Goal: Information Seeking & Learning: Check status

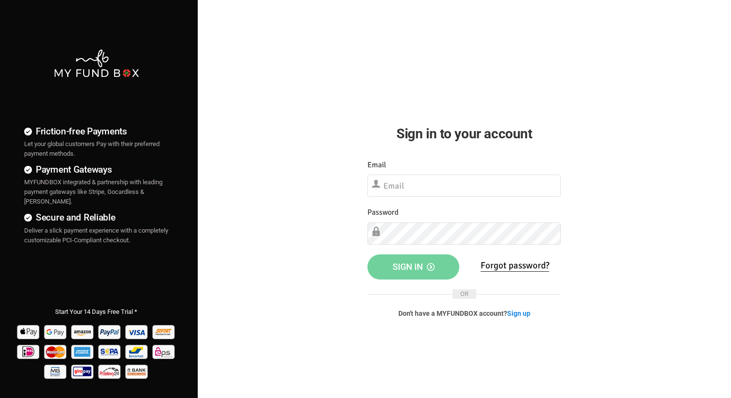
type input "[PERSON_NAME][EMAIL_ADDRESS][DOMAIN_NAME]"
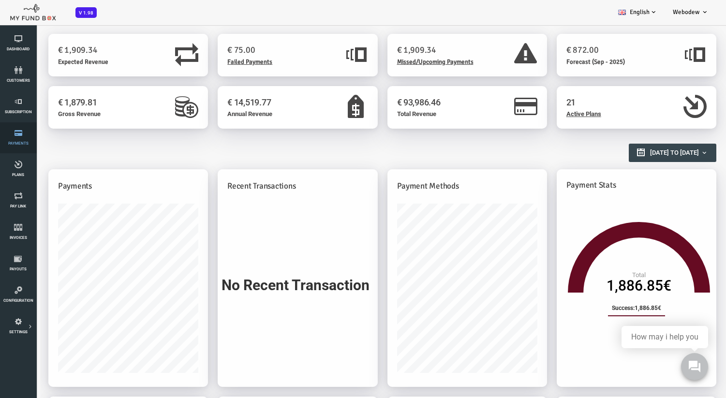
click at [24, 131] on icon at bounding box center [18, 133] width 30 height 8
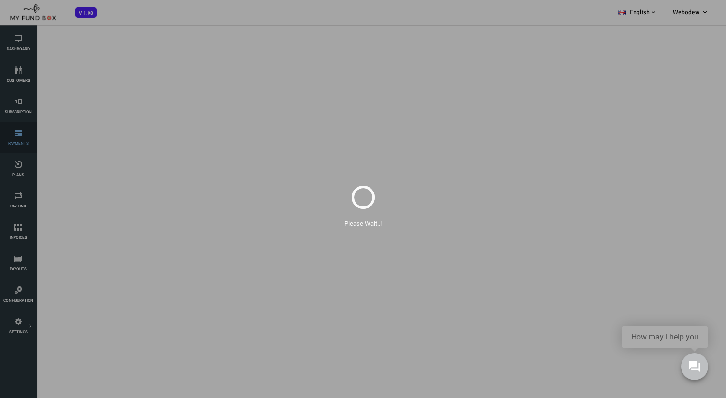
select select "100"
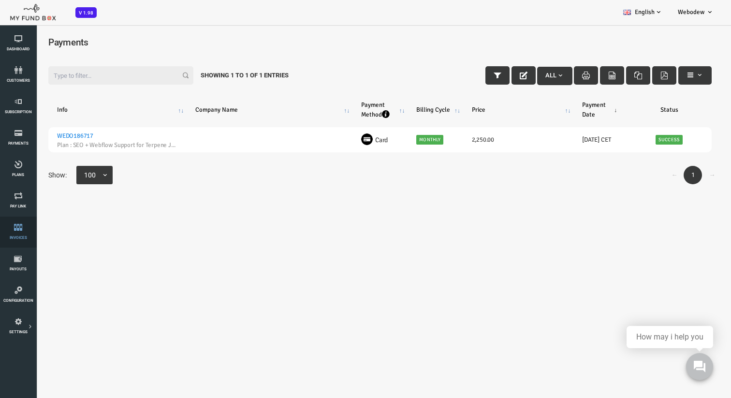
click at [22, 230] on icon at bounding box center [18, 227] width 30 height 8
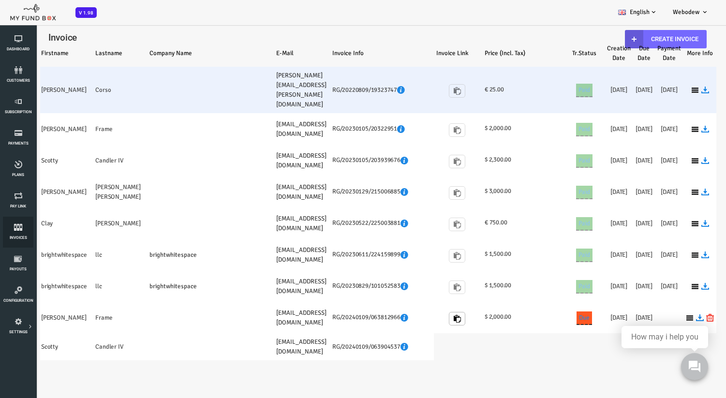
select select "100"
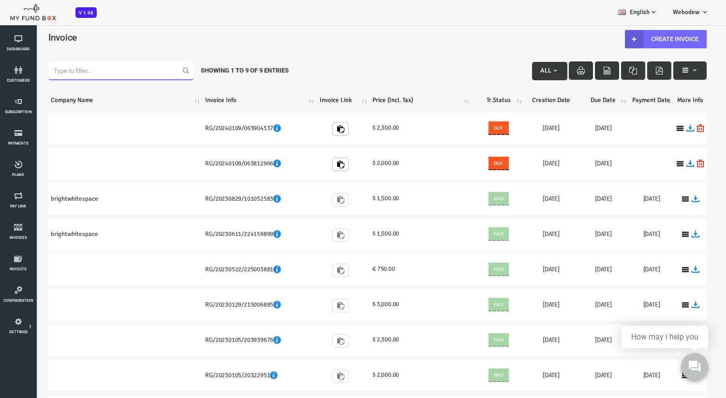
click at [76, 65] on input "Filter:" at bounding box center [91, 70] width 145 height 18
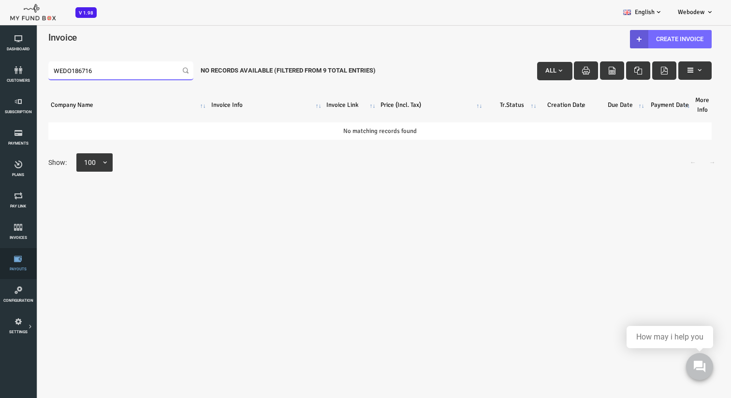
type input "WEDO186716"
click at [14, 251] on link "Payouts" at bounding box center [18, 263] width 30 height 31
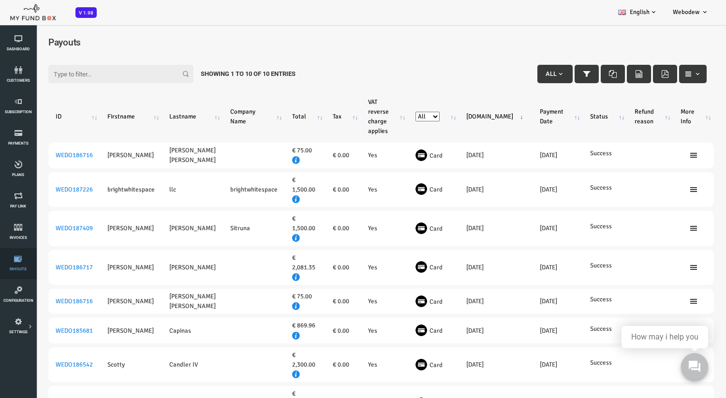
click at [23, 252] on link "Payouts" at bounding box center [18, 263] width 30 height 31
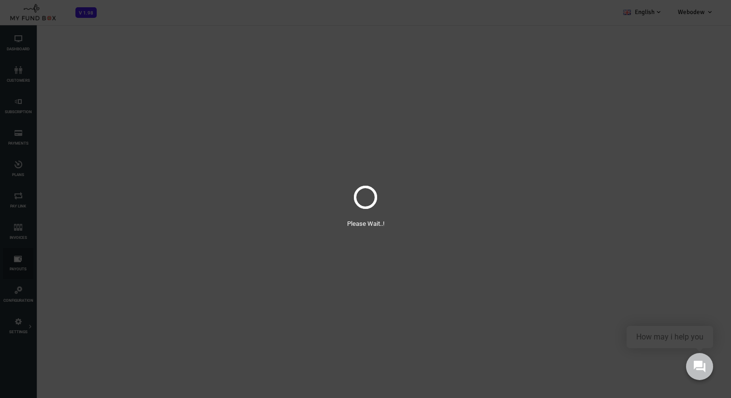
select select "100"
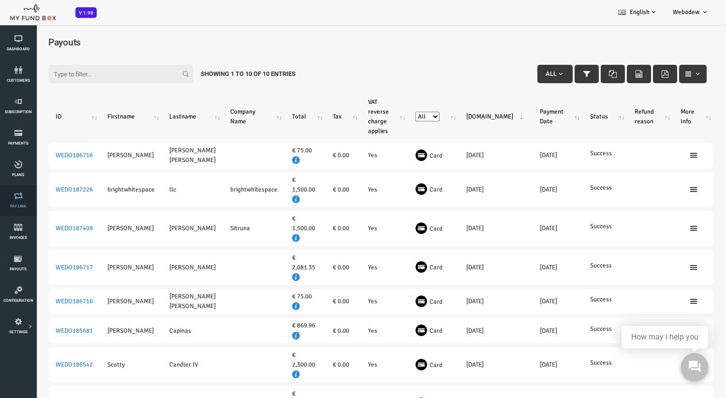
click at [0, 0] on span "Pay Link" at bounding box center [0, 0] width 0 height 0
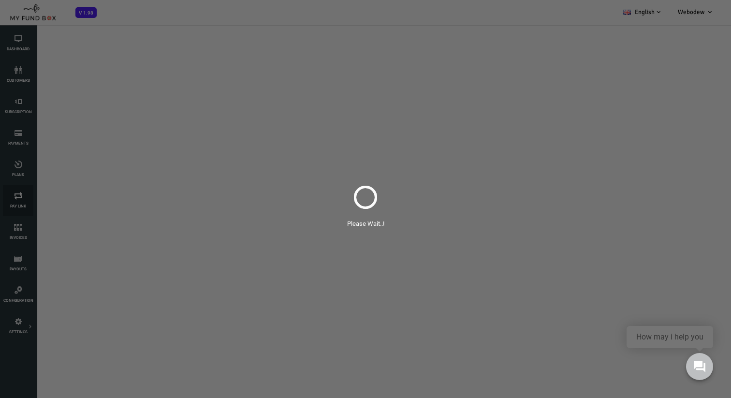
select select "100"
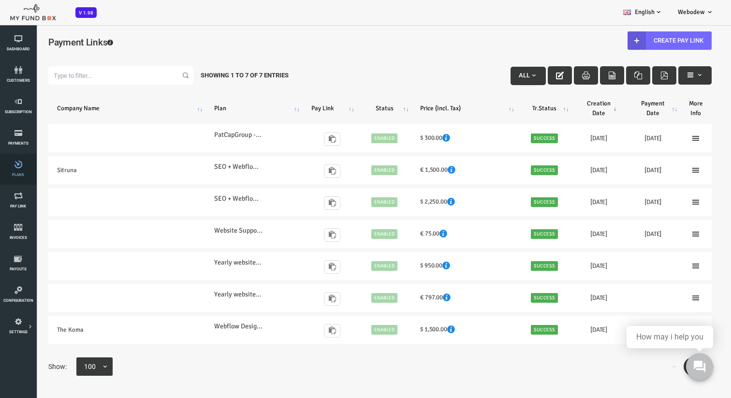
click at [17, 166] on icon at bounding box center [18, 165] width 30 height 8
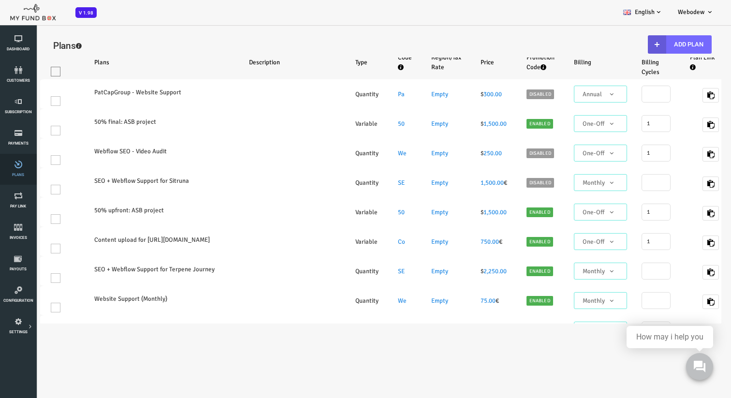
select select "100"
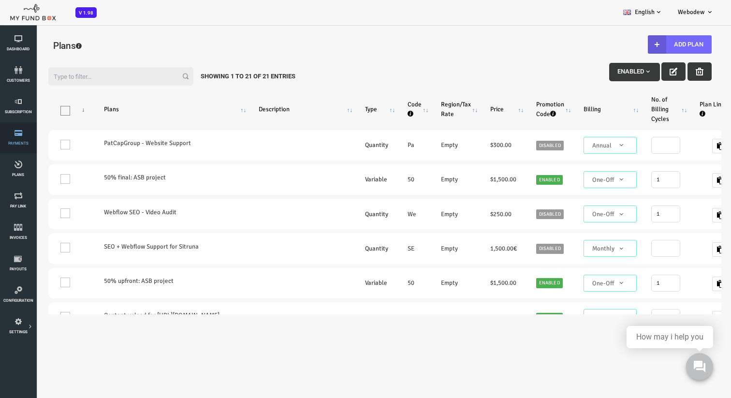
click at [14, 135] on icon at bounding box center [18, 133] width 30 height 8
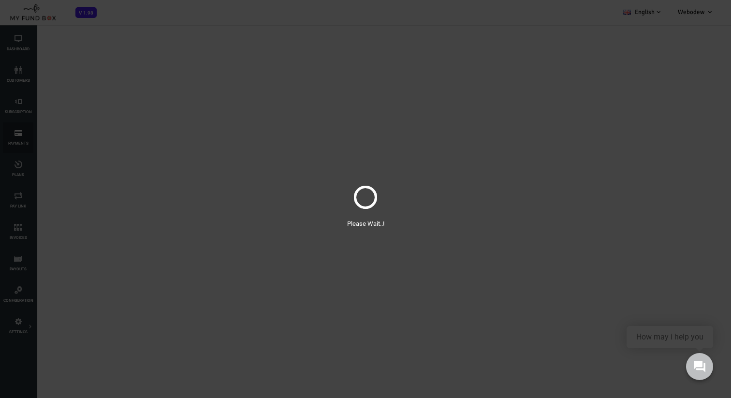
select select "100"
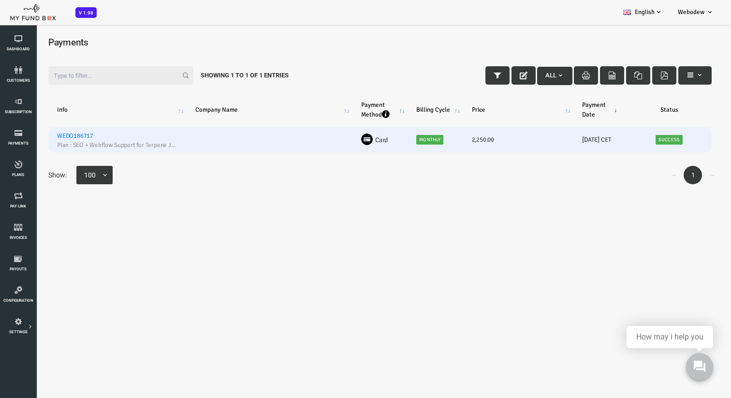
click at [521, 143] on h6 "2,250.00" at bounding box center [489, 140] width 93 height 10
click at [52, 137] on link "WEDO186717" at bounding box center [46, 136] width 36 height 8
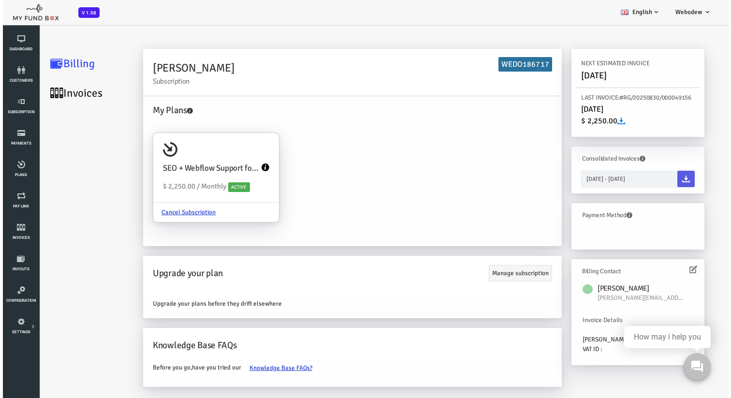
scroll to position [11, 0]
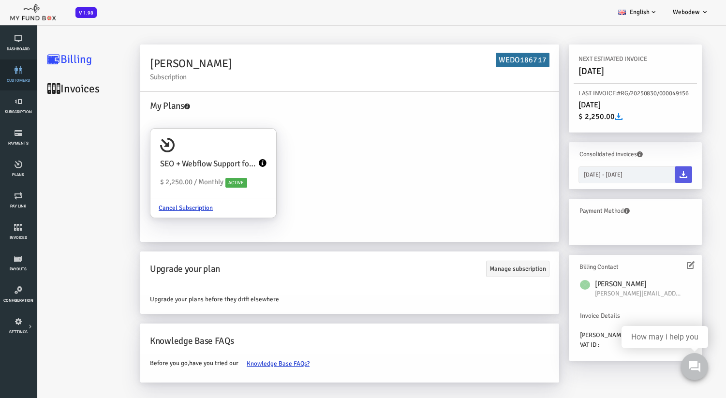
click at [20, 71] on icon at bounding box center [18, 70] width 30 height 8
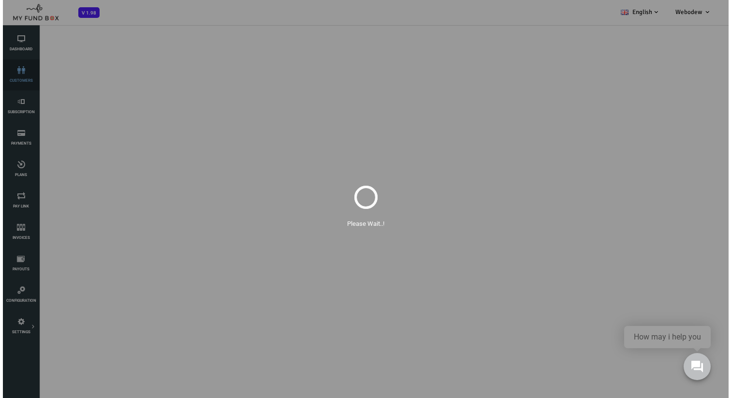
select select "100"
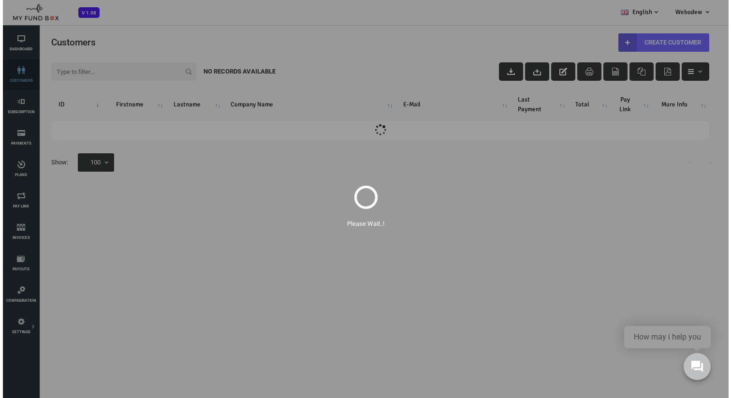
scroll to position [0, 0]
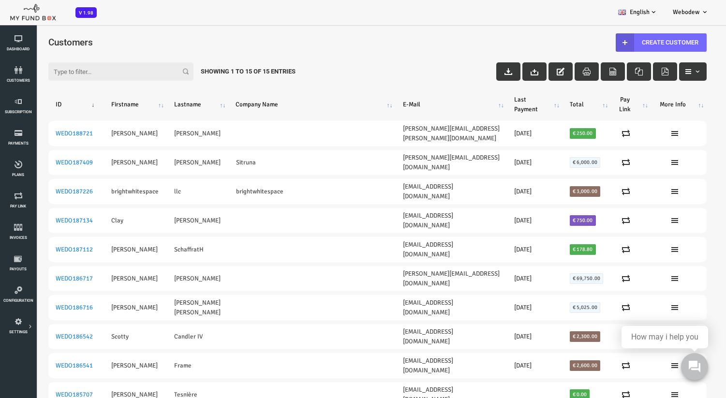
click at [487, 109] on th "Last Payment" at bounding box center [506, 104] width 56 height 25
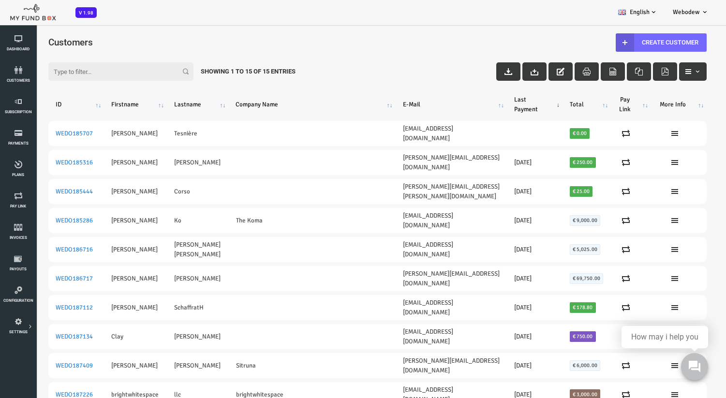
click at [487, 109] on th "Last Payment" at bounding box center [506, 104] width 56 height 25
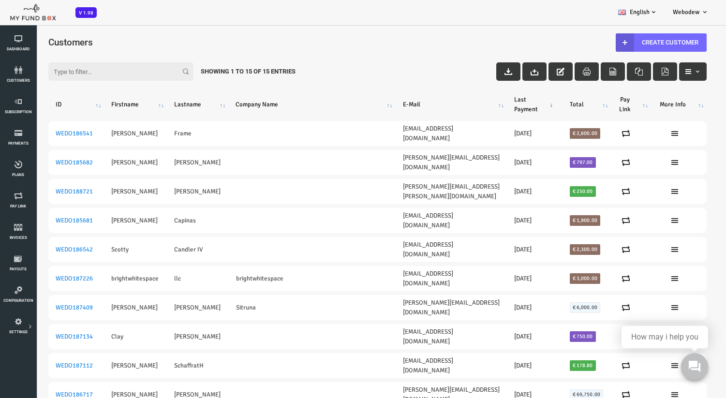
click at [42, 73] on input "Filter:" at bounding box center [91, 71] width 145 height 18
paste input "WEDO186716"
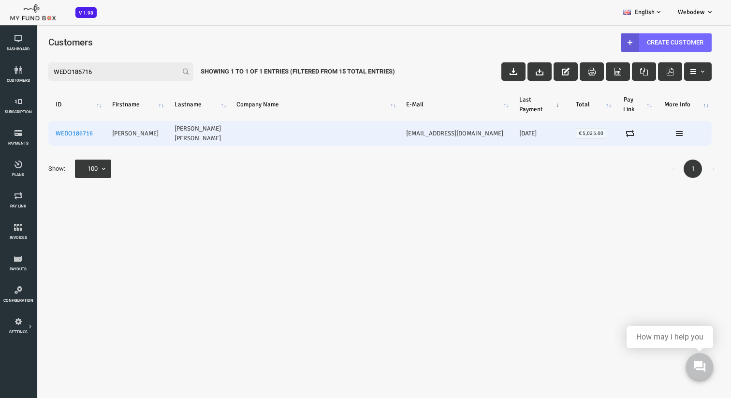
type input "WEDO186716"
click at [71, 131] on td "WEDO186716" at bounding box center [47, 133] width 57 height 25
click at [90, 130] on td "Katie" at bounding box center [107, 133] width 62 height 25
